Goal: Task Accomplishment & Management: Manage account settings

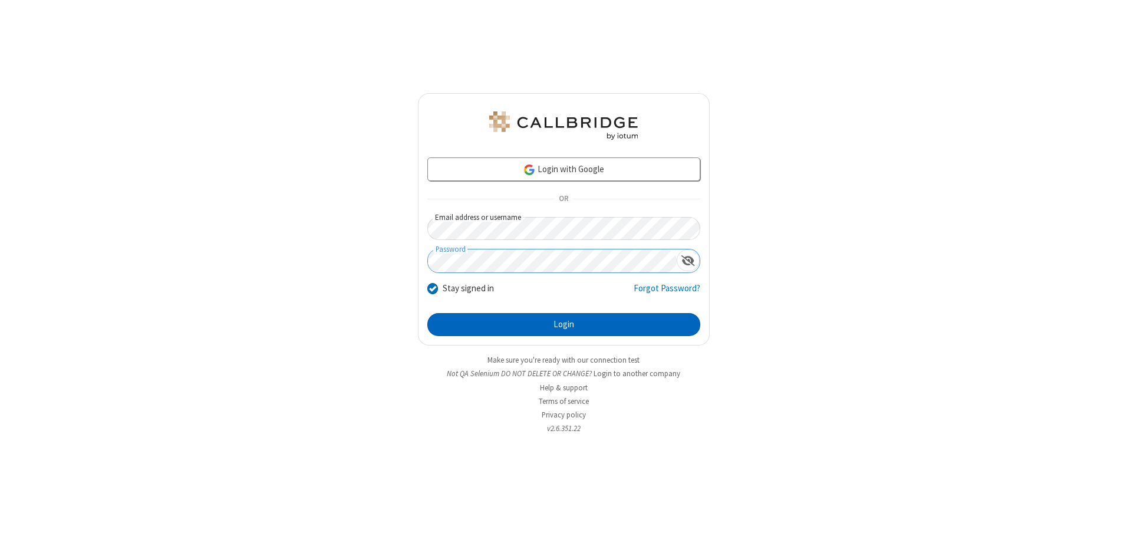
click at [564, 324] on button "Login" at bounding box center [563, 325] width 273 height 24
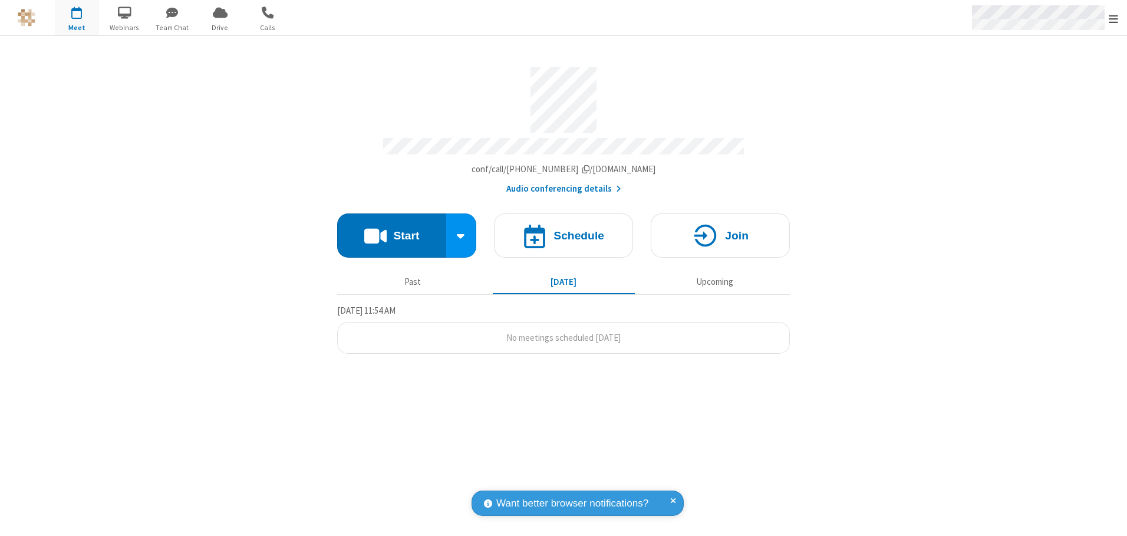
click at [1114, 18] on span "Open menu" at bounding box center [1113, 19] width 9 height 12
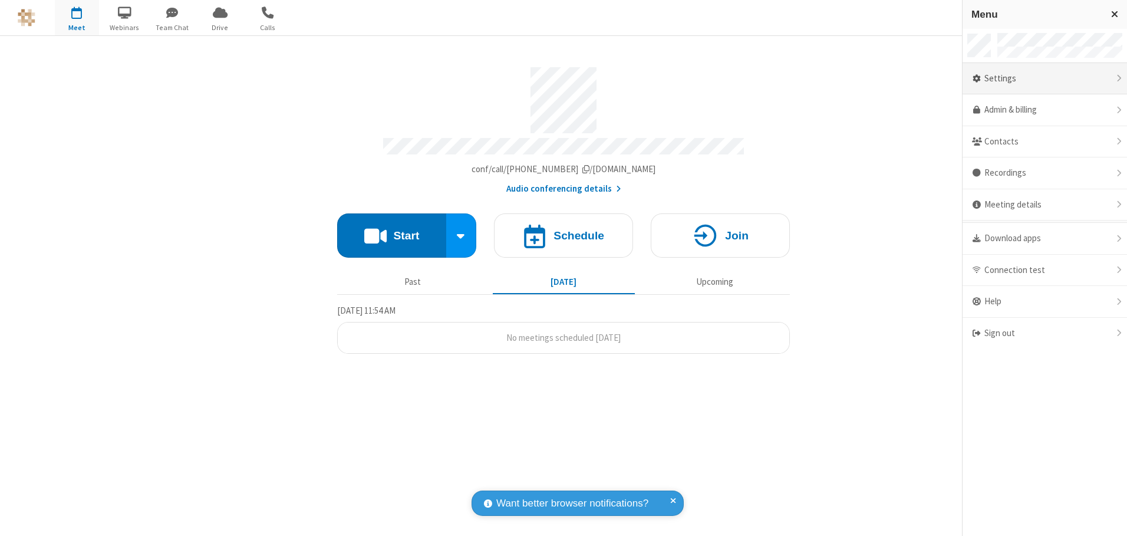
click at [1045, 78] on div "Settings" at bounding box center [1045, 79] width 164 height 32
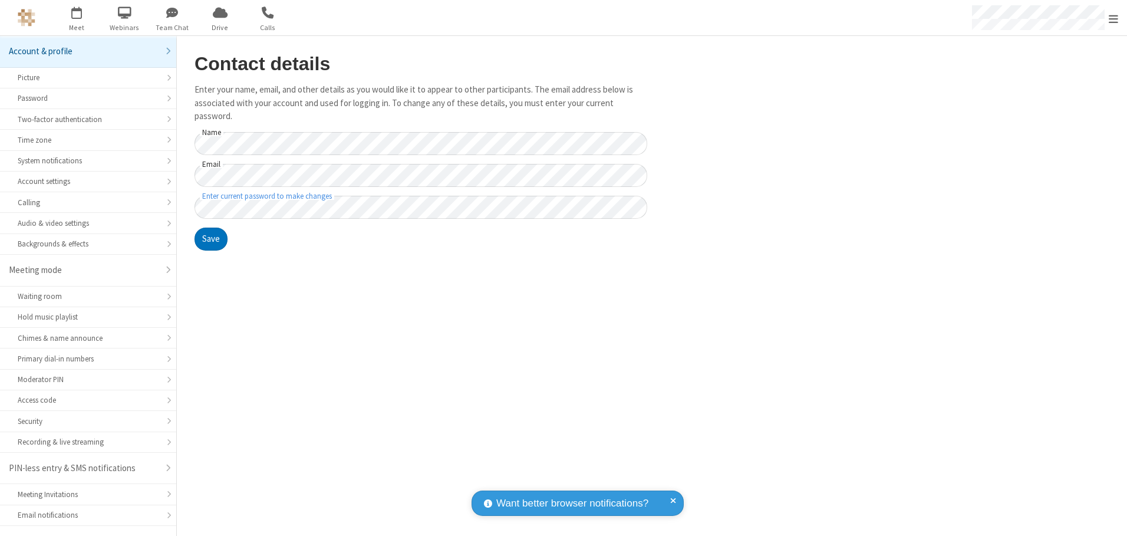
scroll to position [21, 0]
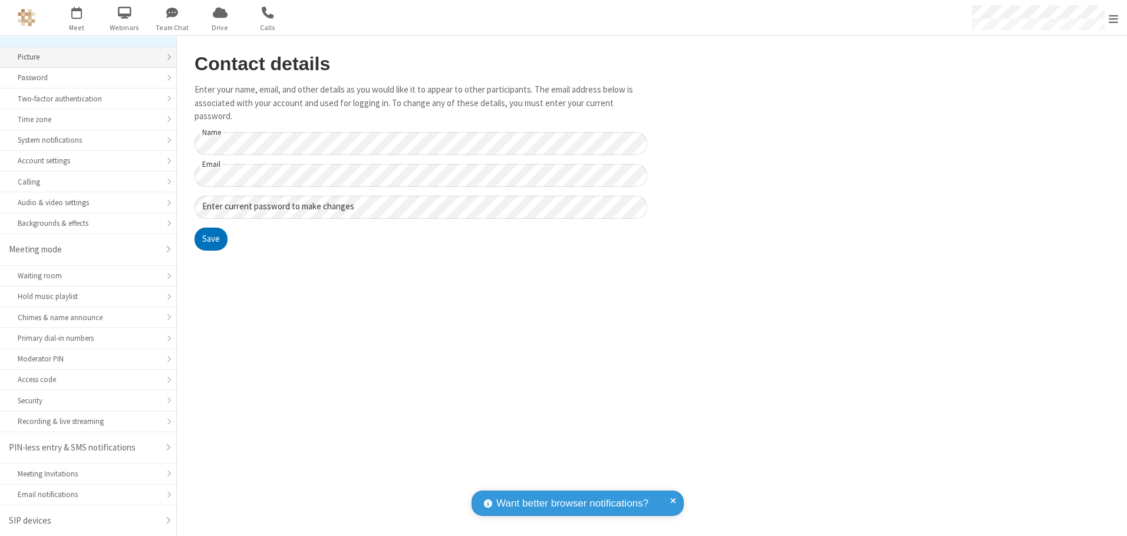
click at [84, 57] on div "Picture" at bounding box center [88, 56] width 141 height 11
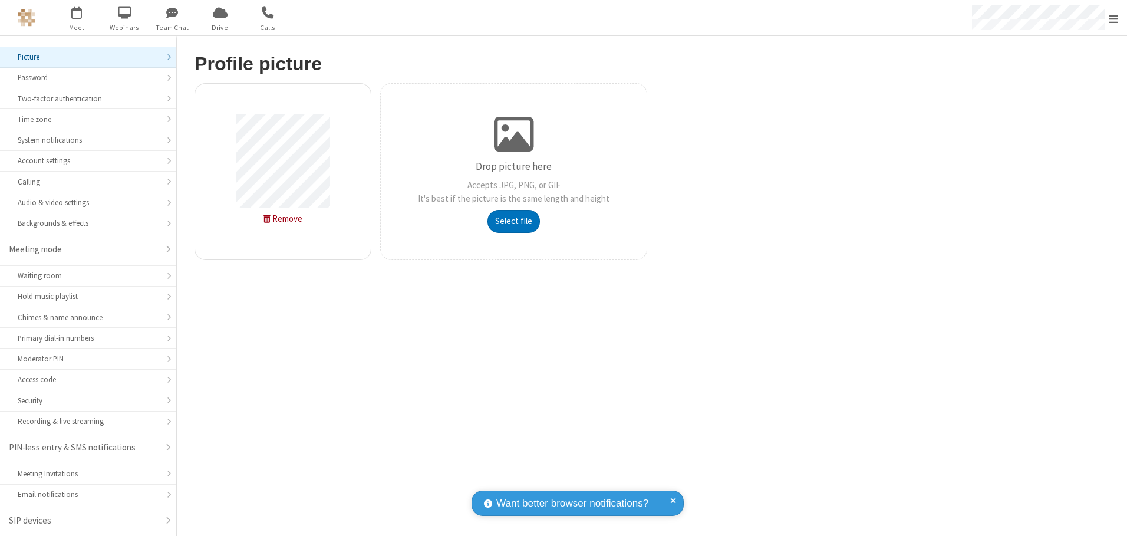
type input "C:\fakepath\avatar_image_test_2.jpg"
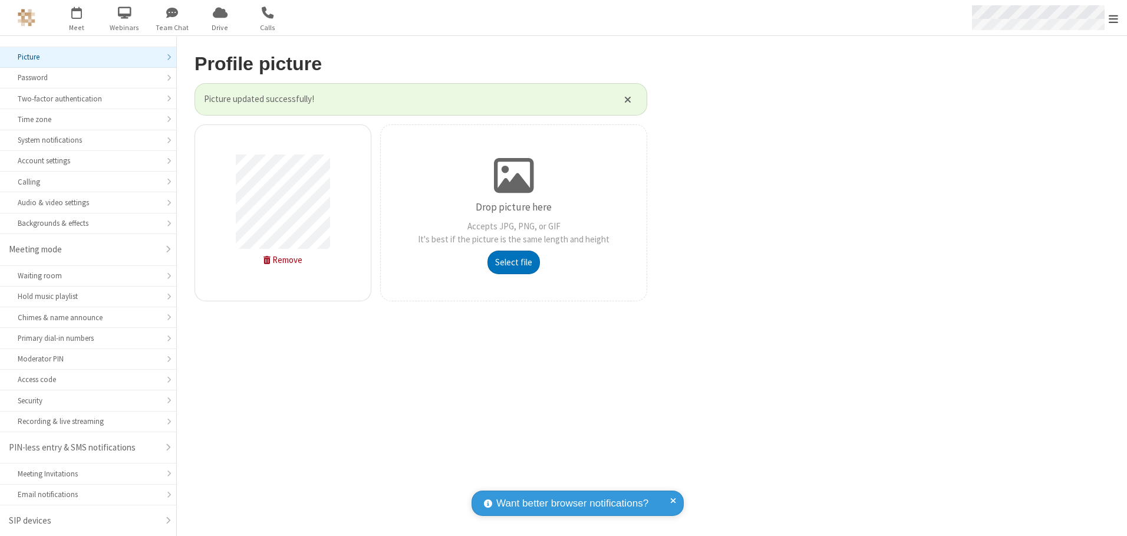
click at [1114, 18] on span "Open menu" at bounding box center [1113, 19] width 9 height 12
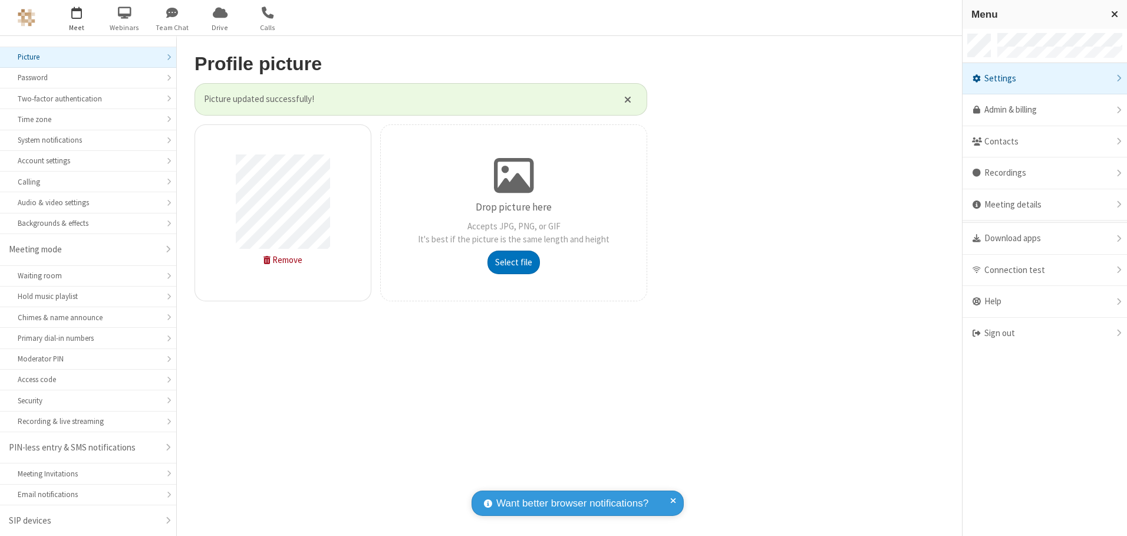
click at [77, 18] on span "button" at bounding box center [77, 12] width 44 height 20
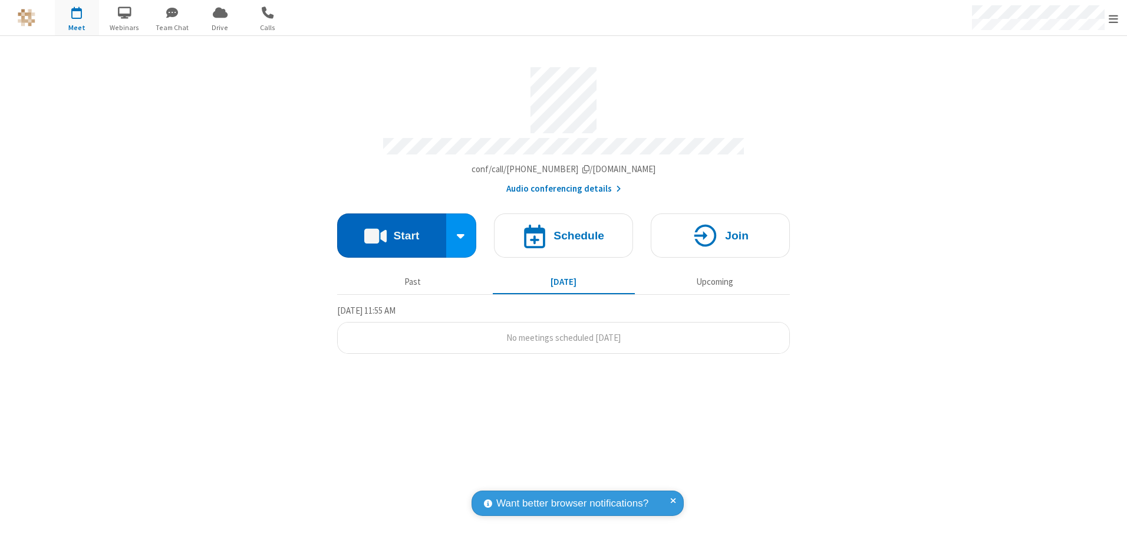
click at [391, 231] on button "Start" at bounding box center [391, 235] width 109 height 44
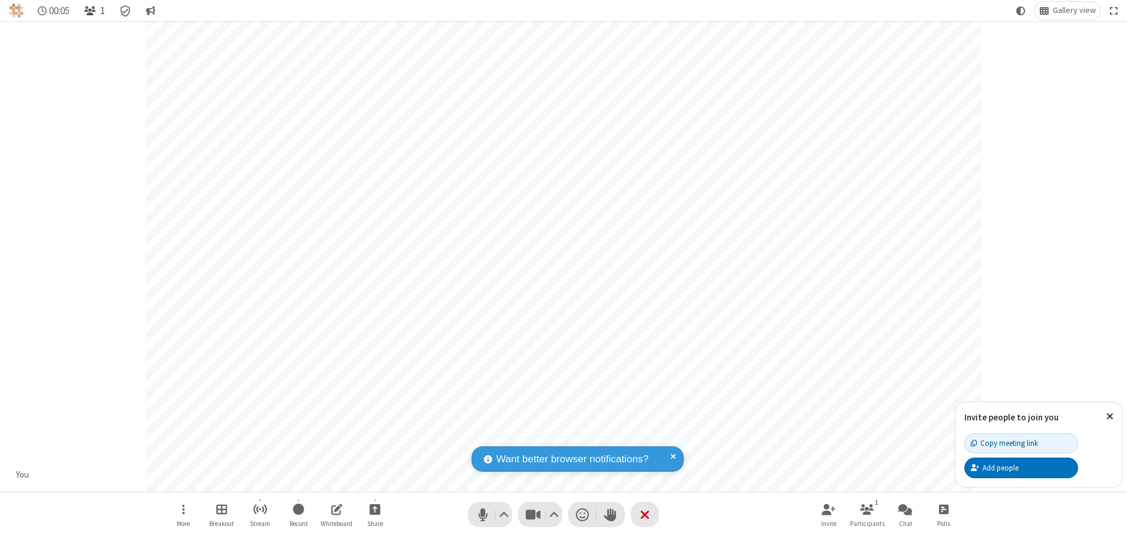
click at [91, 11] on span "Open participant list" at bounding box center [89, 10] width 11 height 11
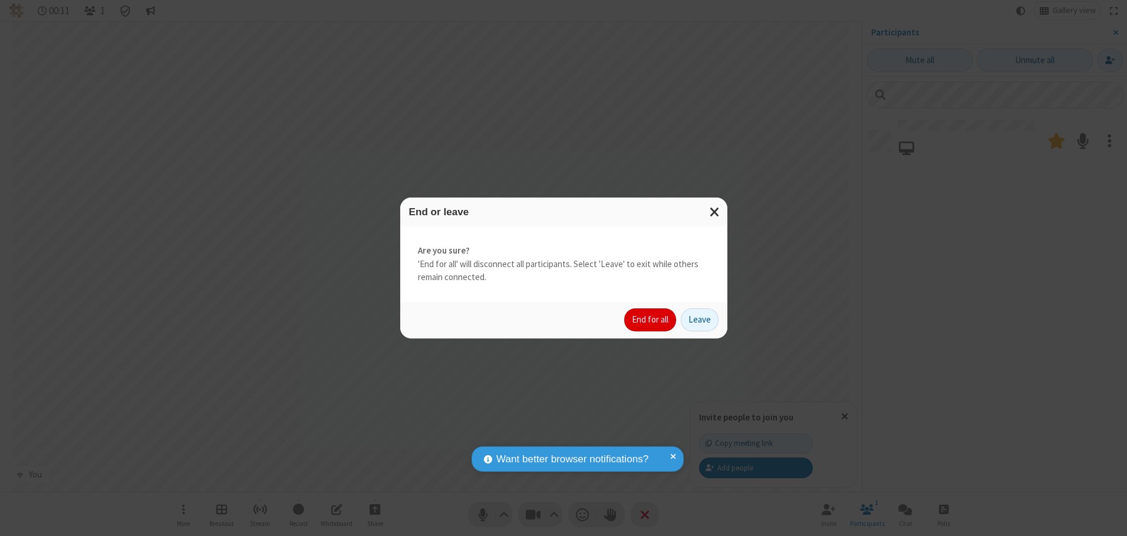
click at [651, 320] on button "End for all" at bounding box center [650, 320] width 52 height 24
